Goal: Information Seeking & Learning: Find contact information

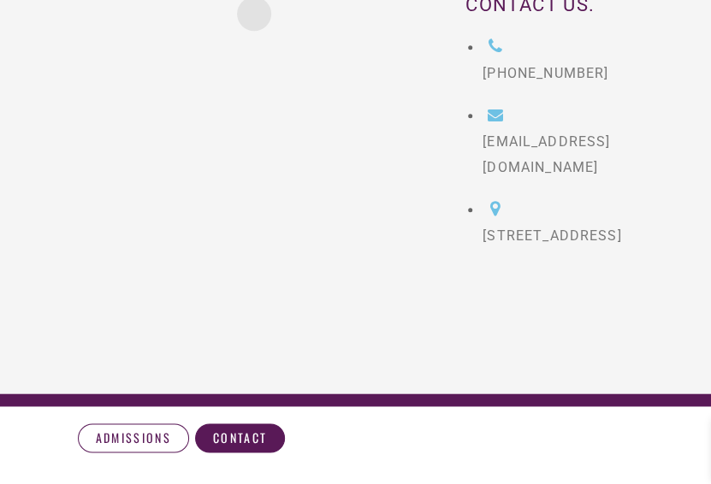
scroll to position [530, 0]
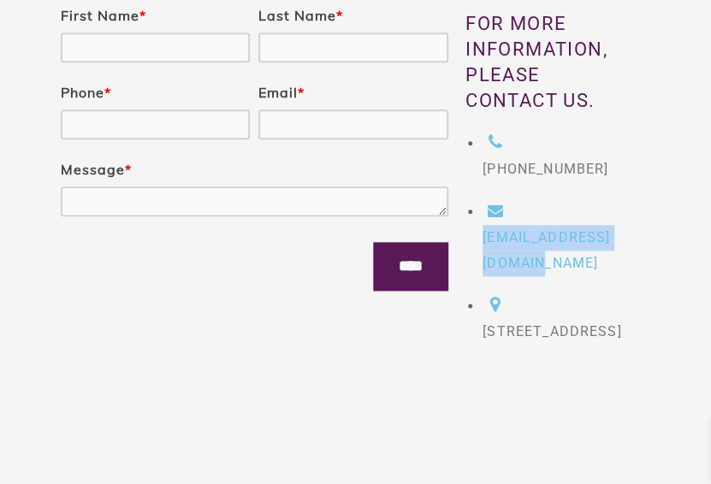
drag, startPoint x: 527, startPoint y: 240, endPoint x: 494, endPoint y: 216, distance: 40.4
click at [467, 218] on ul "(305) 494-2012 sschwartz@atereslv.org 1401 Hillshire Drive, Suite 200 Las Vegas…" at bounding box center [549, 238] width 168 height 214
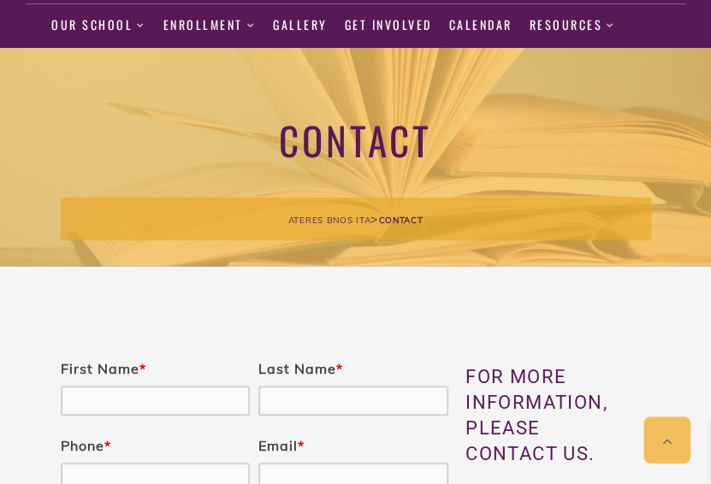
scroll to position [168, 0]
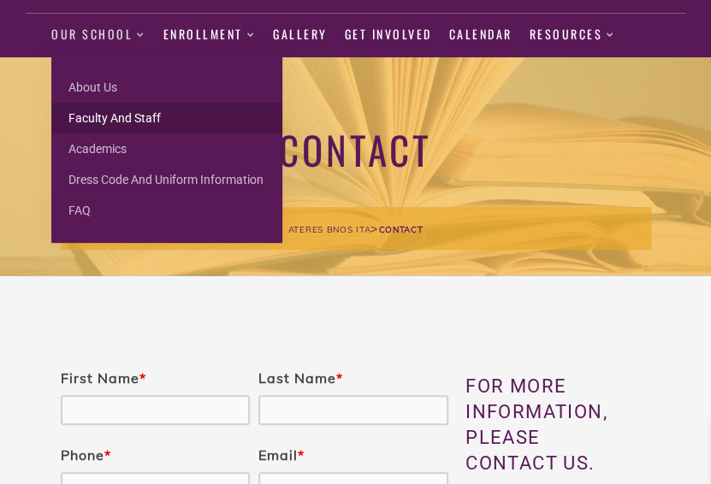
drag, startPoint x: 122, startPoint y: 115, endPoint x: 145, endPoint y: 116, distance: 23.1
click at [122, 115] on link "Faculty and Staff" at bounding box center [166, 118] width 231 height 31
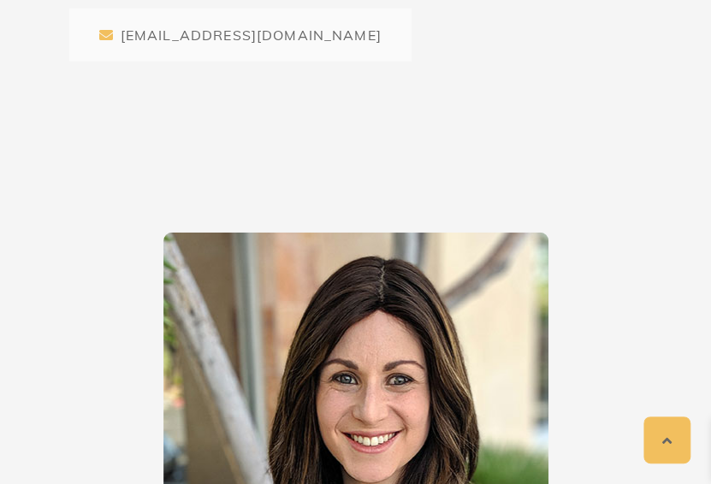
scroll to position [1604, 0]
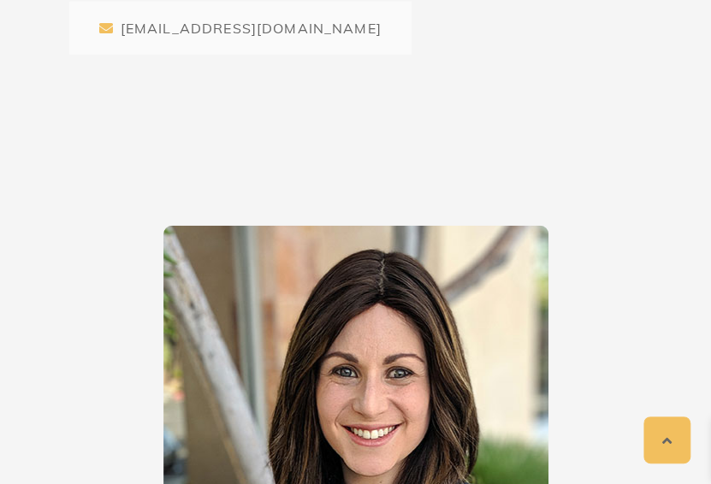
drag, startPoint x: 221, startPoint y: 56, endPoint x: 428, endPoint y: 121, distance: 216.9
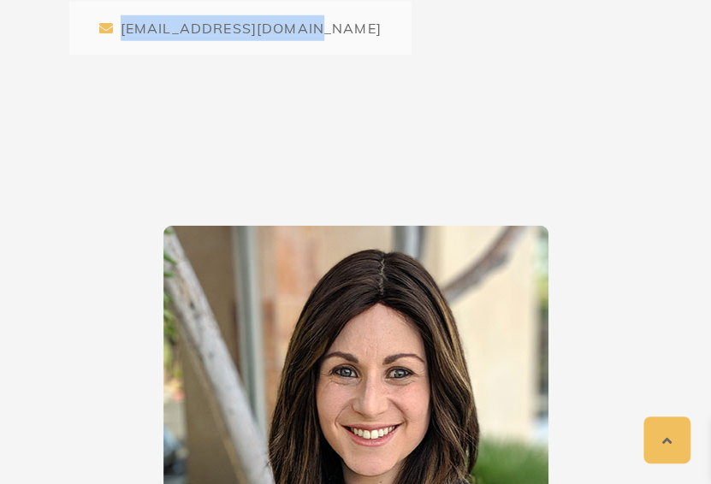
drag, startPoint x: 310, startPoint y: 59, endPoint x: 111, endPoint y: 61, distance: 198.4
click at [111, 55] on div "[EMAIL_ADDRESS][DOMAIN_NAME]" at bounding box center [240, 28] width 342 height 53
copy div "[EMAIL_ADDRESS][DOMAIN_NAME]"
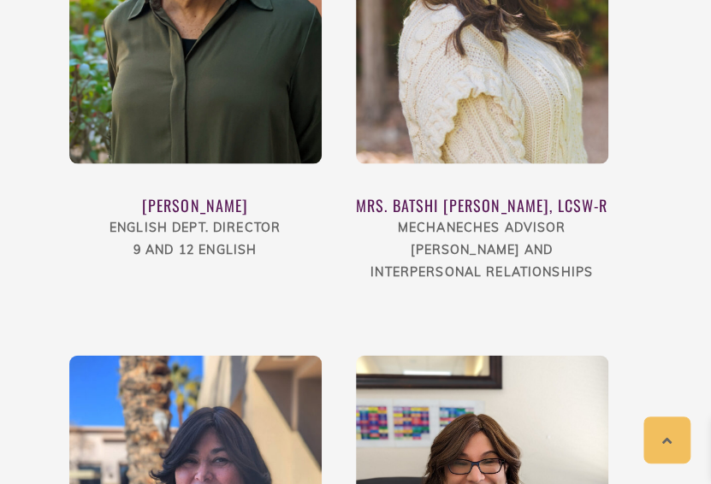
scroll to position [3189, 0]
